Goal: Task Accomplishment & Management: Manage account settings

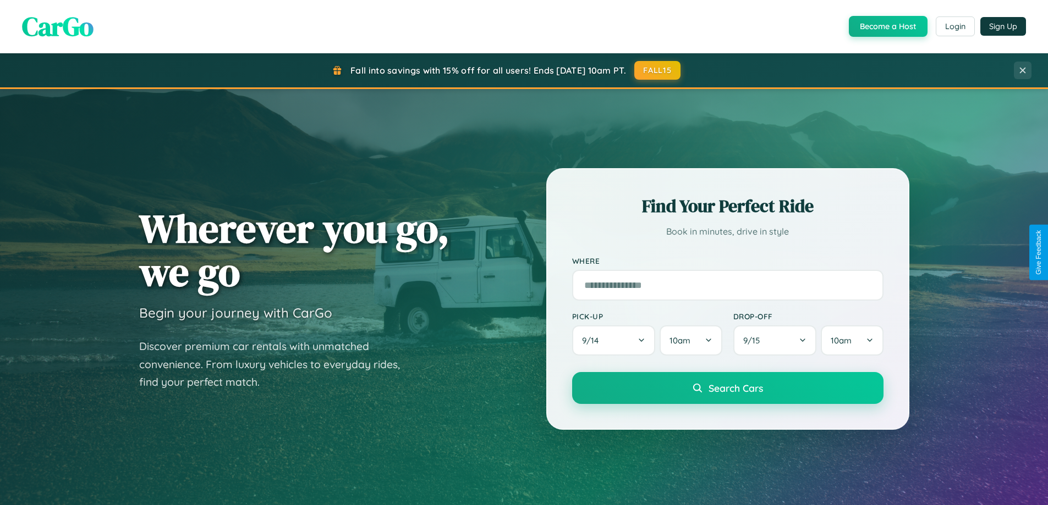
scroll to position [238, 0]
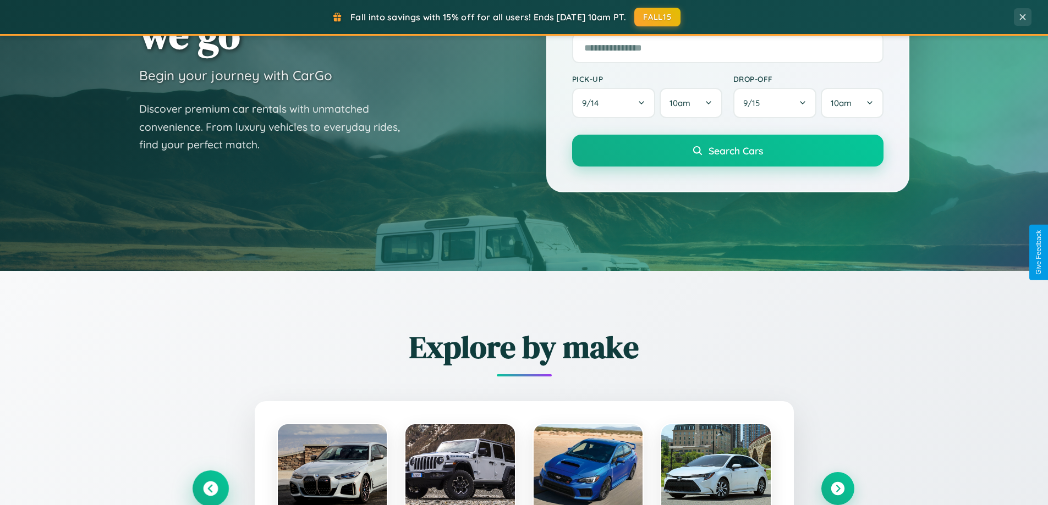
click at [210, 489] on icon at bounding box center [210, 489] width 15 height 15
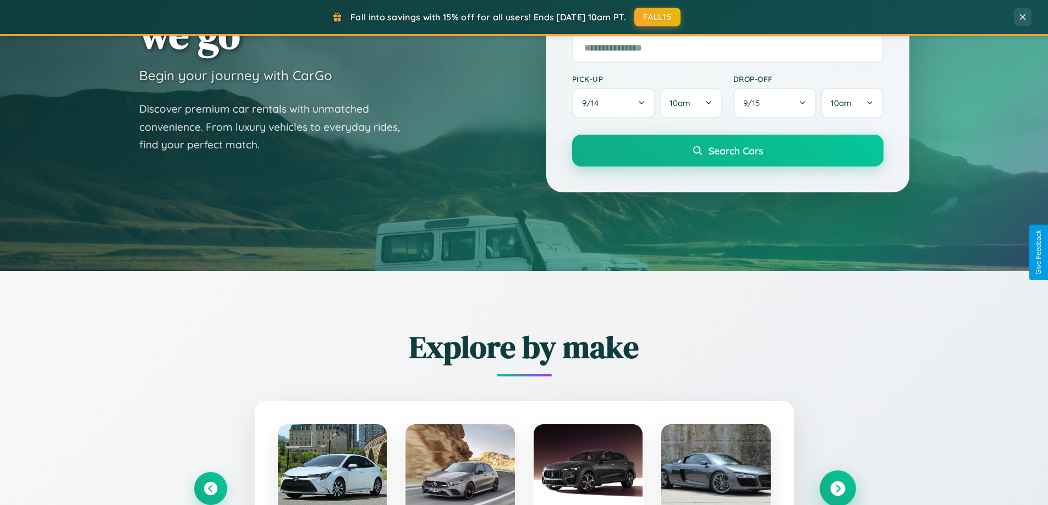
click at [837, 488] on icon at bounding box center [837, 489] width 15 height 15
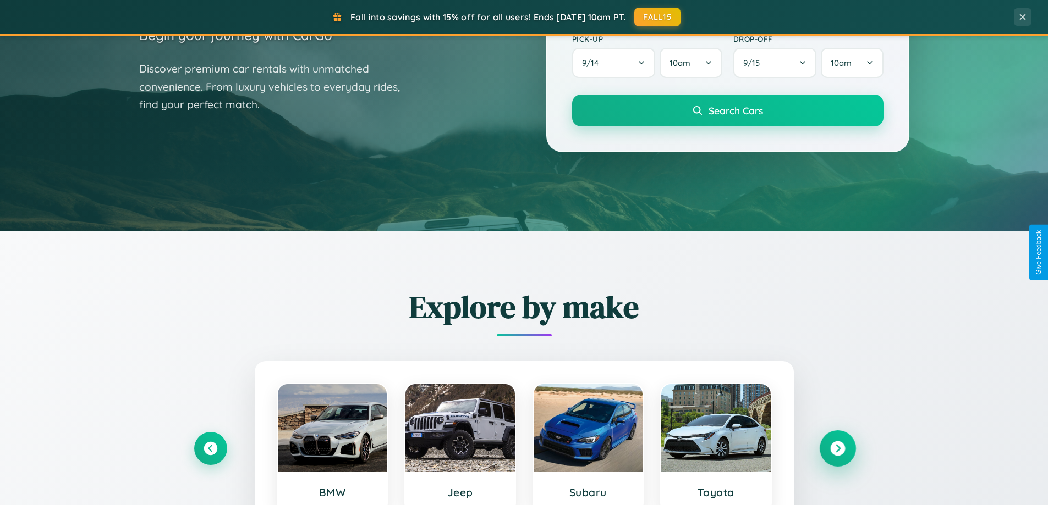
scroll to position [757, 0]
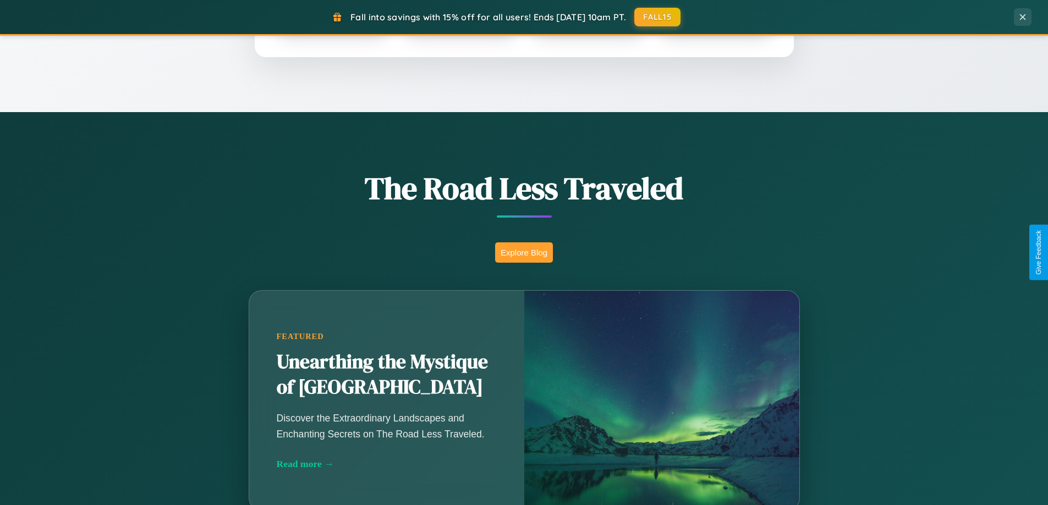
click at [524, 252] on button "Explore Blog" at bounding box center [524, 253] width 58 height 20
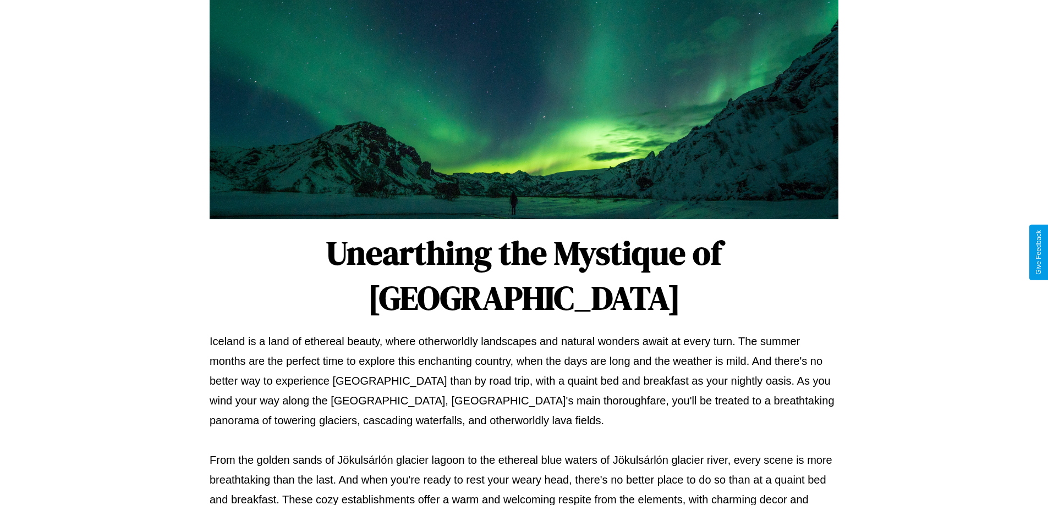
scroll to position [356, 0]
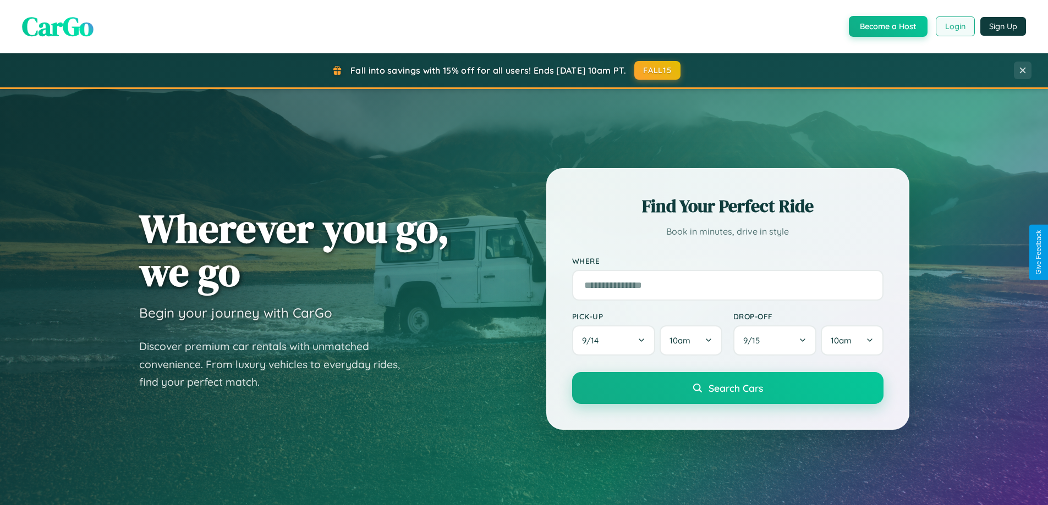
click at [954, 26] on button "Login" at bounding box center [954, 26] width 39 height 20
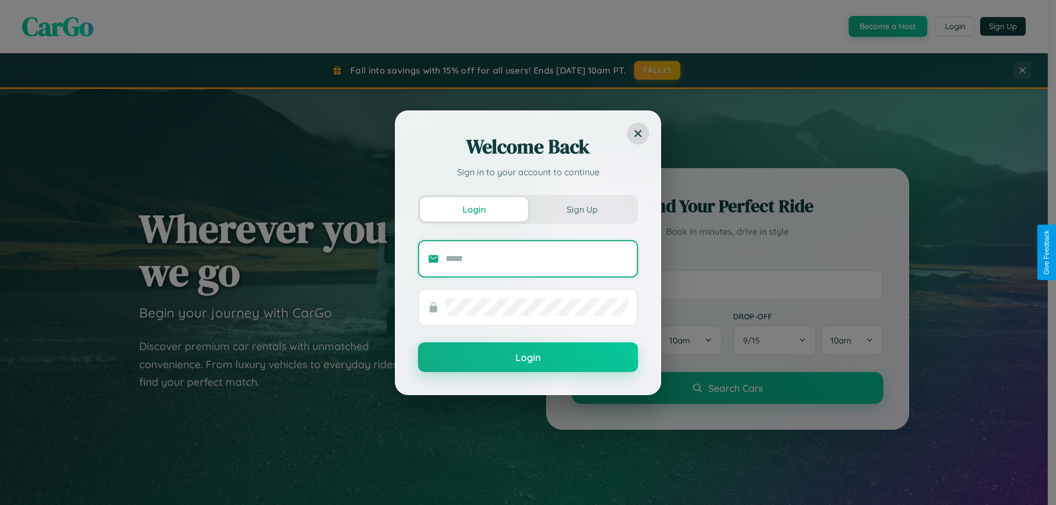
click at [537, 258] on input "text" at bounding box center [536, 259] width 183 height 18
type input "**********"
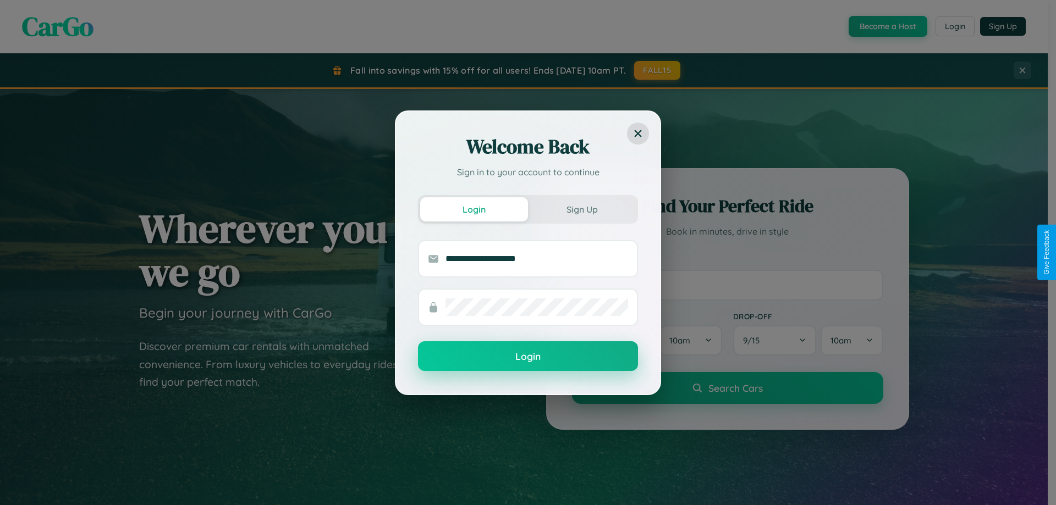
click at [528, 357] on button "Login" at bounding box center [528, 356] width 220 height 30
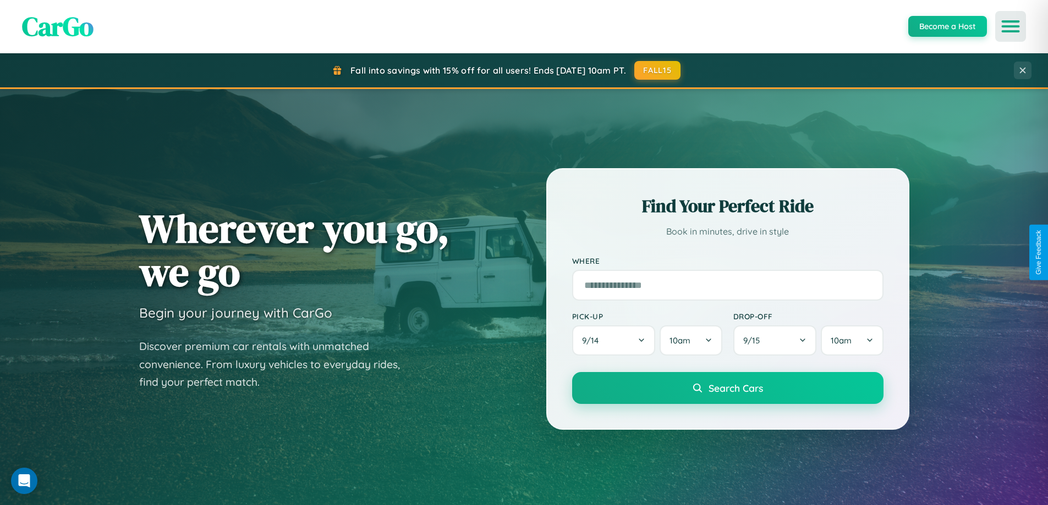
click at [1010, 26] on icon "Open menu" at bounding box center [1010, 26] width 16 height 10
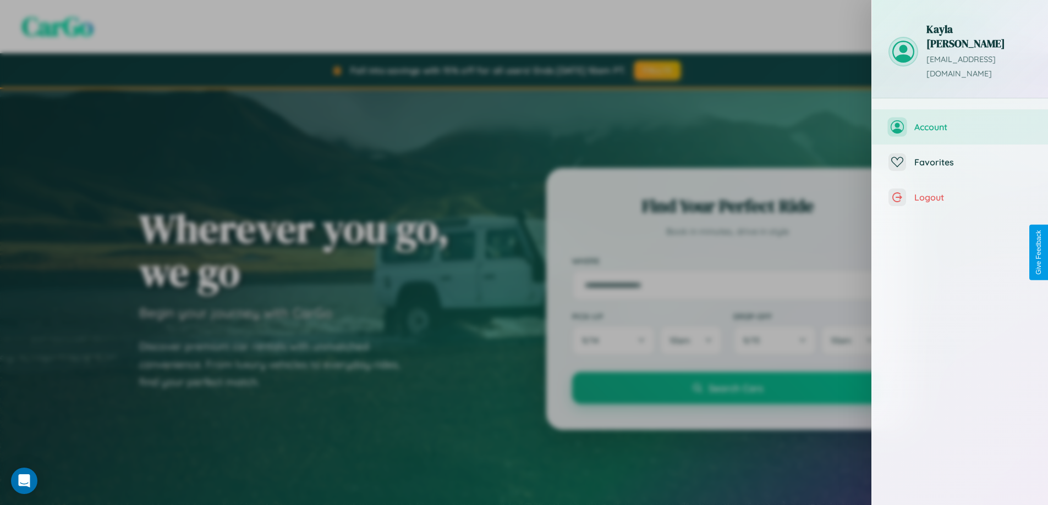
click at [960, 122] on span "Account" at bounding box center [972, 127] width 117 height 11
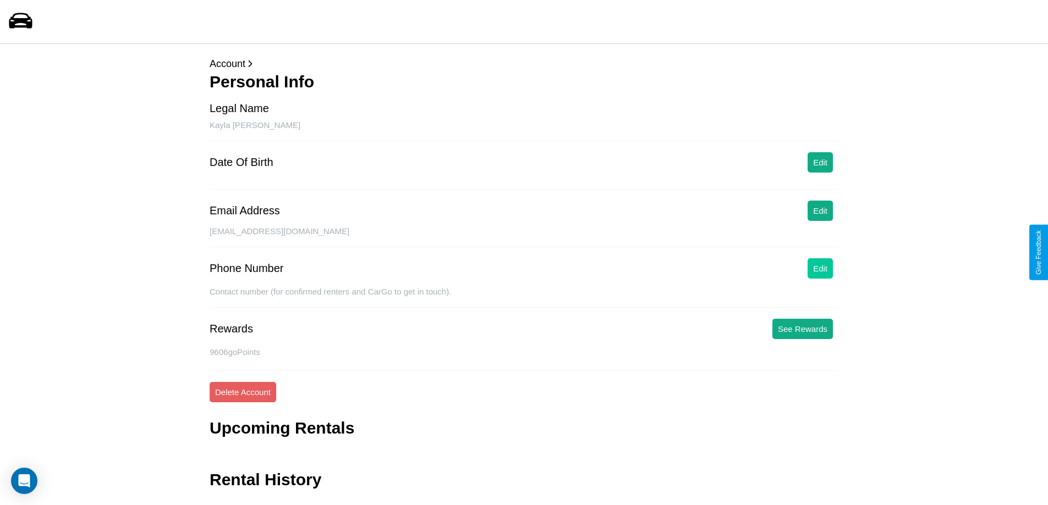
click at [820, 268] on button "Edit" at bounding box center [819, 268] width 25 height 20
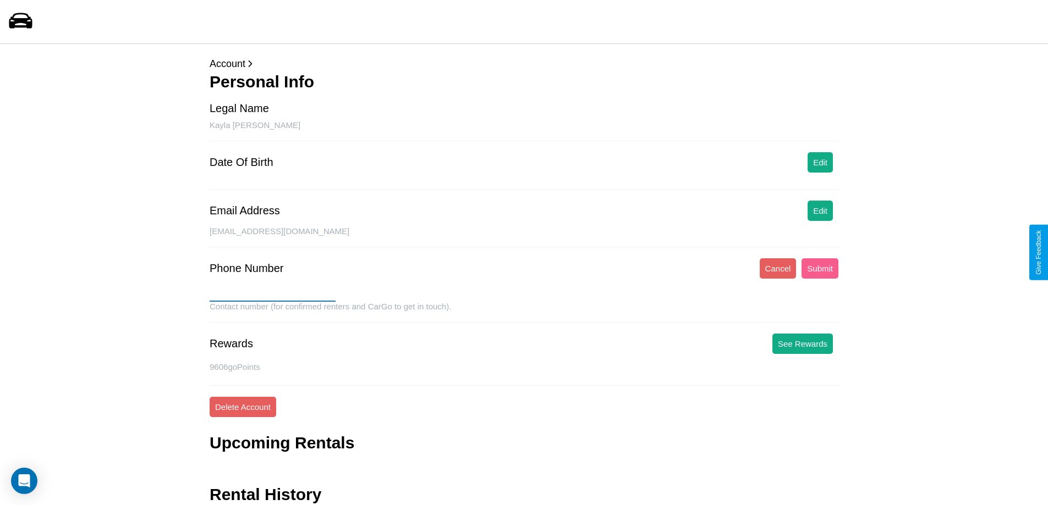
click at [272, 293] on input "text" at bounding box center [273, 293] width 126 height 18
type input "**********"
click at [819, 268] on button "Submit" at bounding box center [819, 268] width 37 height 20
